Goal: Ask a question: Seek information or help from site administrators or community

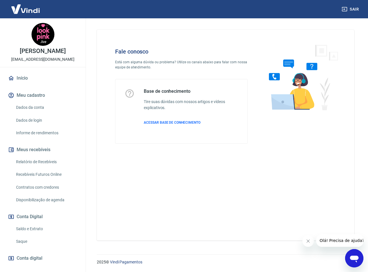
click at [354, 256] on icon "Abrir janela de mensagens" at bounding box center [354, 259] width 9 height 7
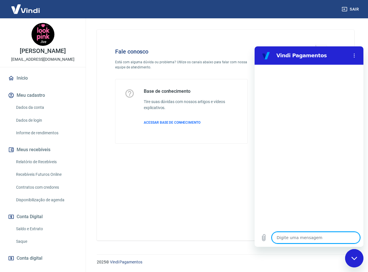
click at [304, 239] on textarea at bounding box center [316, 237] width 88 height 11
type textarea "p"
type textarea "x"
type textarea "pa"
type textarea "x"
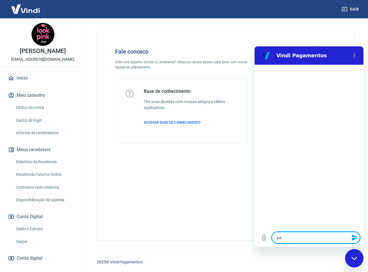
type textarea "pag"
type textarea "x"
type textarea "paga"
type textarea "x"
type textarea "pagam"
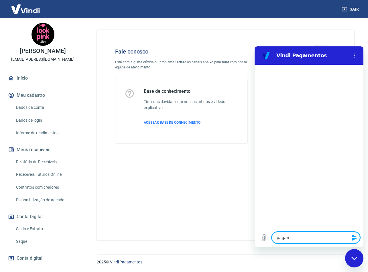
type textarea "x"
type textarea "pagame"
type textarea "x"
type textarea "pagamen"
type textarea "x"
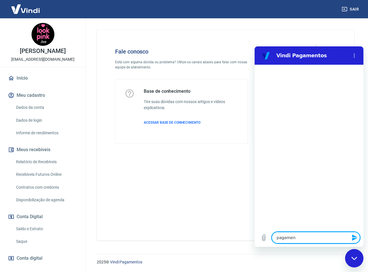
type textarea "pagament"
type textarea "x"
type textarea "pagamento"
type textarea "x"
type textarea "pagamento"
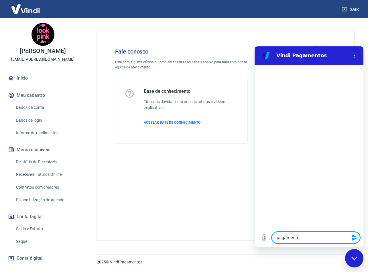
type textarea "x"
type textarea "pagamento o"
type textarea "x"
type textarea "pagamento"
type textarea "x"
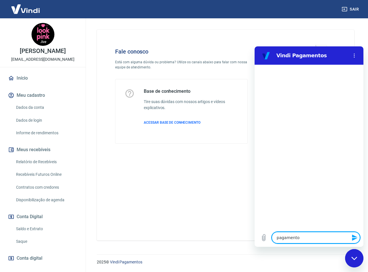
type textarea "pagamento n"
type textarea "x"
type textarea "pagamento na"
type textarea "x"
type textarea "pagamento nao"
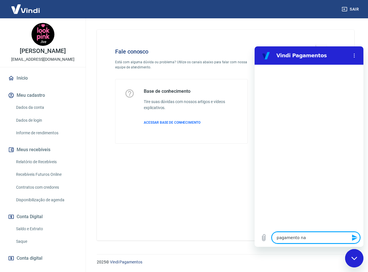
type textarea "x"
type textarea "pagamento nao"
type textarea "x"
type textarea "pagamento nao s"
type textarea "x"
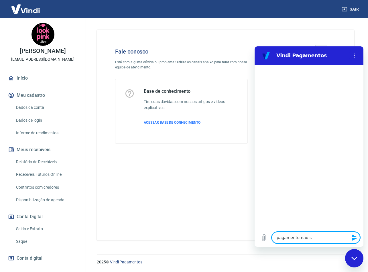
type textarea "pagamento nao si"
type textarea "x"
type textarea "pagamento nao sin"
type textarea "x"
type textarea "pagamento nao sinc"
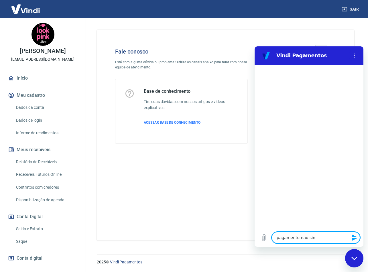
type textarea "x"
type textarea "pagamento nao sincr"
type textarea "x"
type textarea "pagamento nao sincro"
type textarea "x"
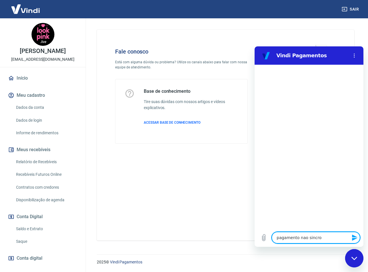
type textarea "pagamento nao sincron"
type textarea "x"
type textarea "pagamento nao sincroni"
type textarea "x"
type textarea "pagamento nao sincroniz"
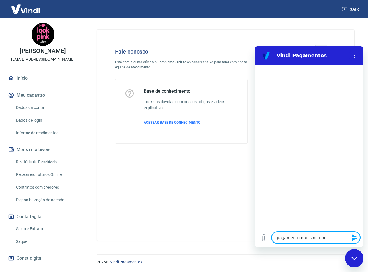
type textarea "x"
type textarea "pagamento nao sincroniza"
type textarea "x"
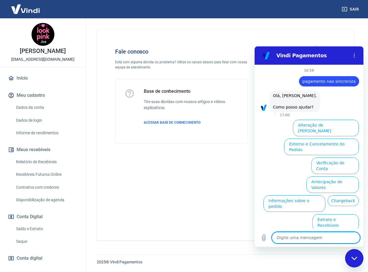
scroll to position [9, 0]
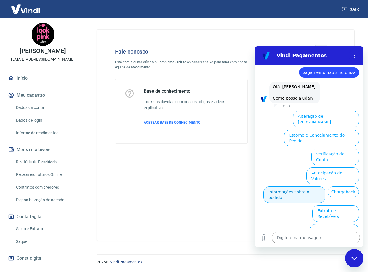
click at [325, 186] on button "Informações sobre o pedido" at bounding box center [295, 194] width 62 height 17
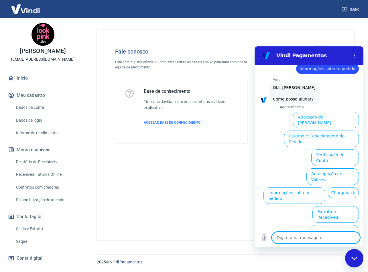
scroll to position [61, 0]
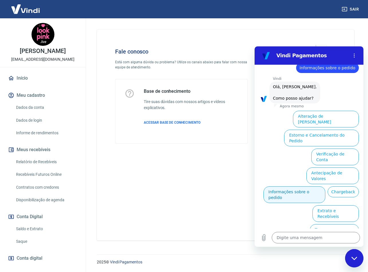
click at [324, 186] on button "Informações sobre o pedido" at bounding box center [295, 194] width 62 height 17
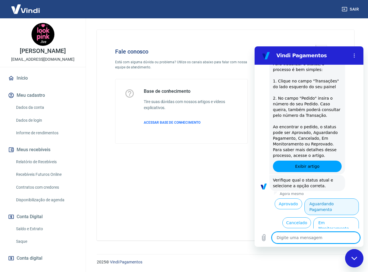
scroll to position [160, 0]
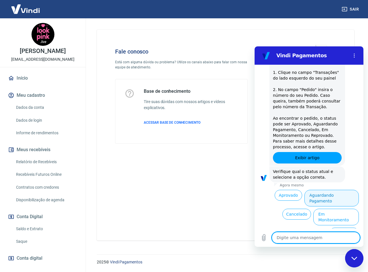
click at [317, 196] on button "Aguardando Pagamento" at bounding box center [331, 198] width 54 height 17
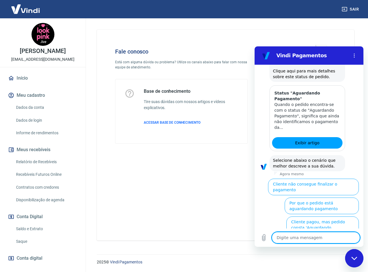
scroll to position [333, 0]
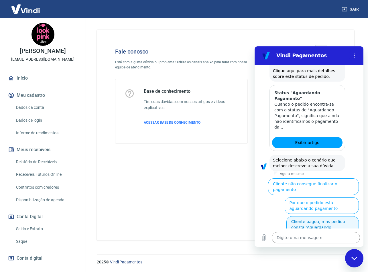
click at [307, 221] on button "Cliente pagou, mas pedido consta 'Aguardando Pagamento'" at bounding box center [322, 227] width 72 height 22
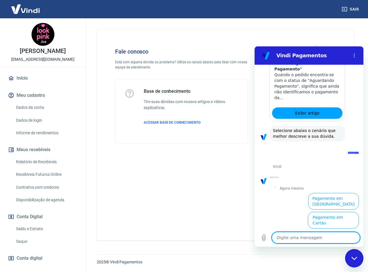
scroll to position [366, 0]
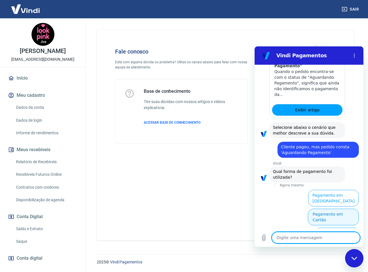
click at [309, 209] on button "Pagamento em Cartão" at bounding box center [333, 217] width 51 height 17
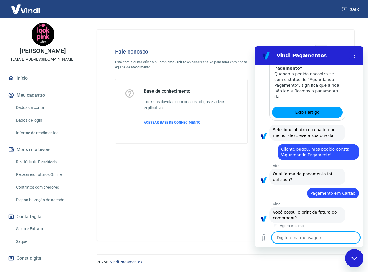
scroll to position [378, 0]
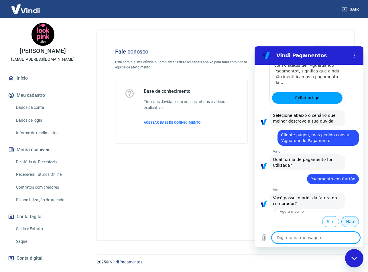
click at [344, 222] on button "Não" at bounding box center [349, 221] width 17 height 11
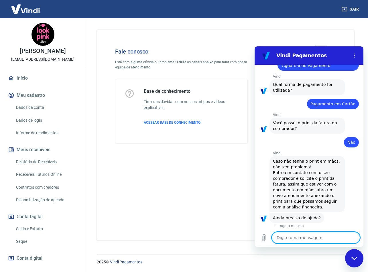
scroll to position [467, 0]
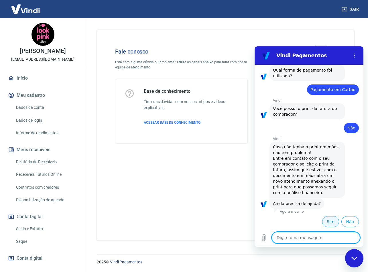
click at [325, 223] on button "Sim" at bounding box center [330, 221] width 17 height 11
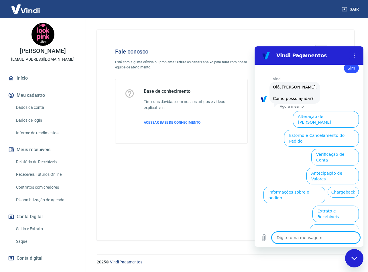
scroll to position [617, 0]
click at [315, 186] on button "Informações sobre o pedido" at bounding box center [295, 194] width 62 height 17
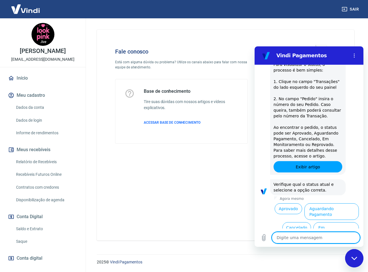
scroll to position [715, 0]
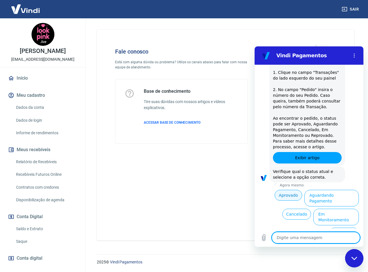
click at [285, 197] on button "Aprovado" at bounding box center [288, 195] width 27 height 11
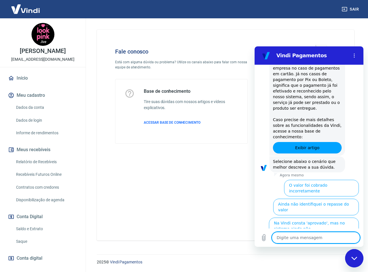
scroll to position [900, 0]
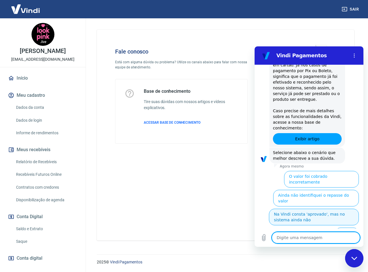
click at [300, 209] on button "Na Vindi consta 'aprovado', mas no sistema ainda não" at bounding box center [314, 217] width 90 height 17
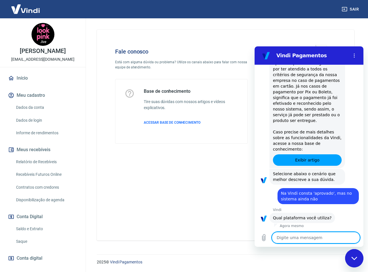
scroll to position [907, 0]
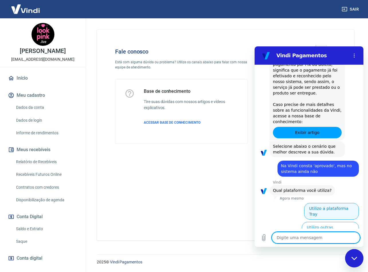
click at [325, 208] on button "Utilizo a plataforma Tray" at bounding box center [331, 211] width 55 height 17
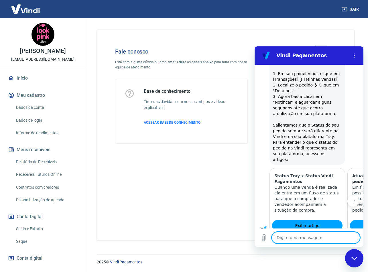
type textarea "x"
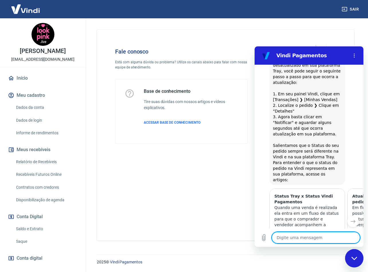
scroll to position [1067, 0]
